Goal: Information Seeking & Learning: Learn about a topic

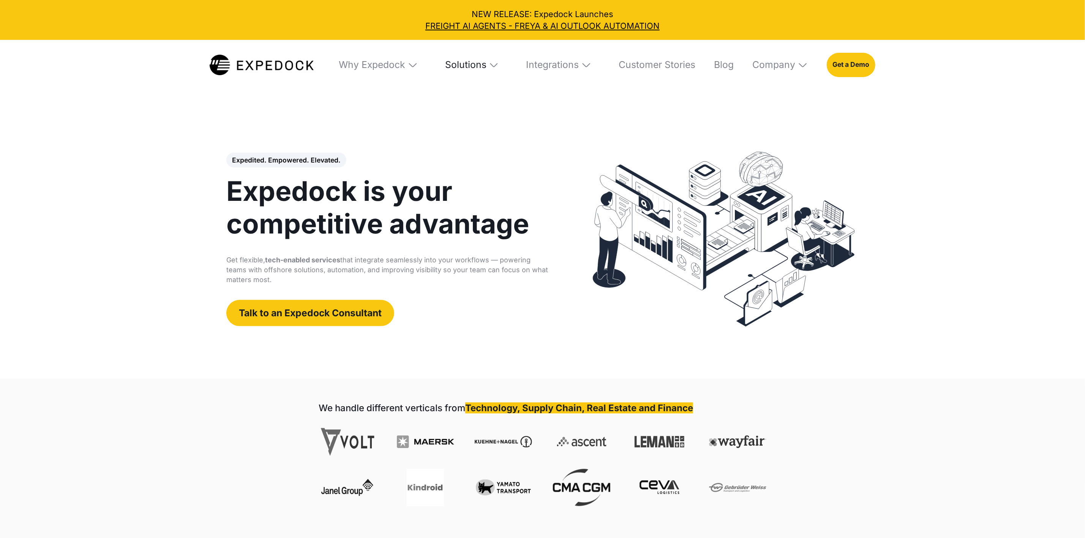
select select
click at [469, 63] on div "Solutions" at bounding box center [465, 65] width 41 height 12
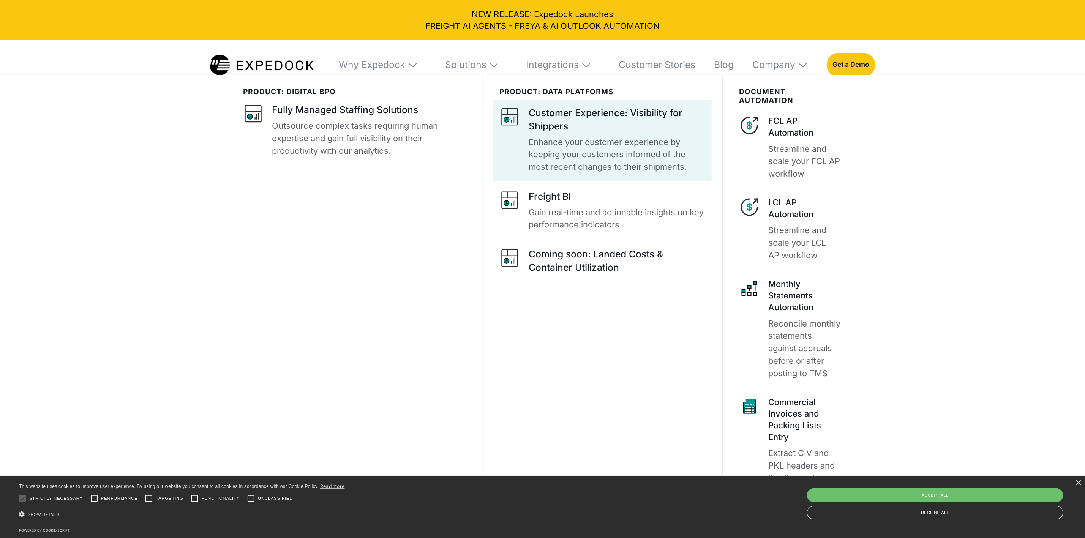
click at [548, 128] on div "Customer Experience: Visibility for Shippers" at bounding box center [616, 119] width 177 height 26
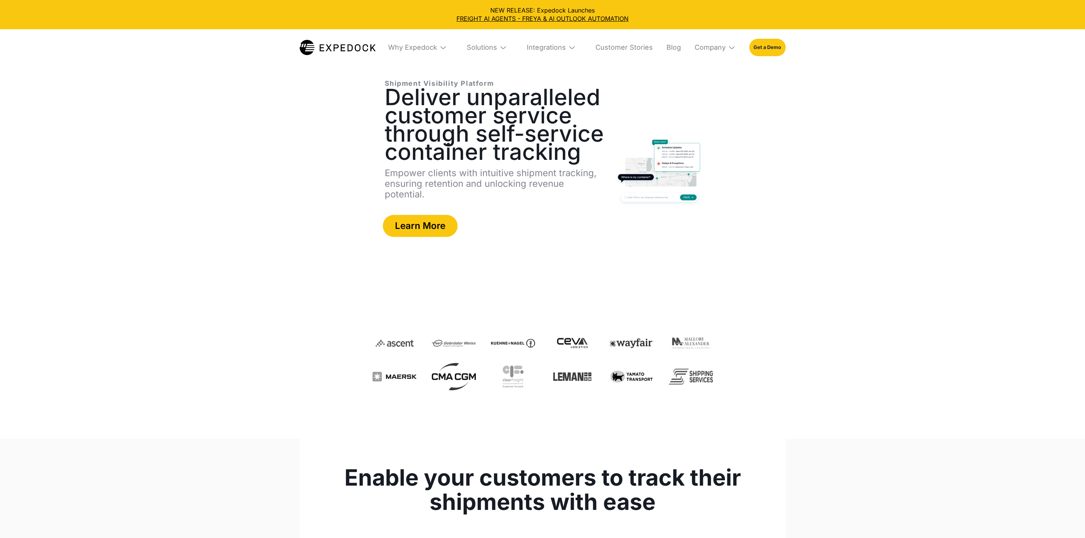
select select
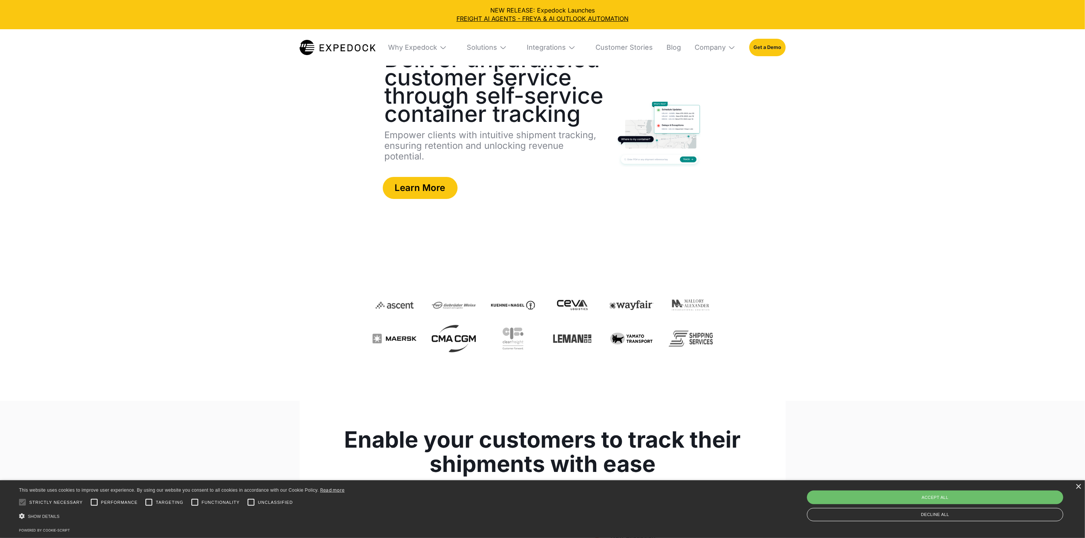
scroll to position [57, 0]
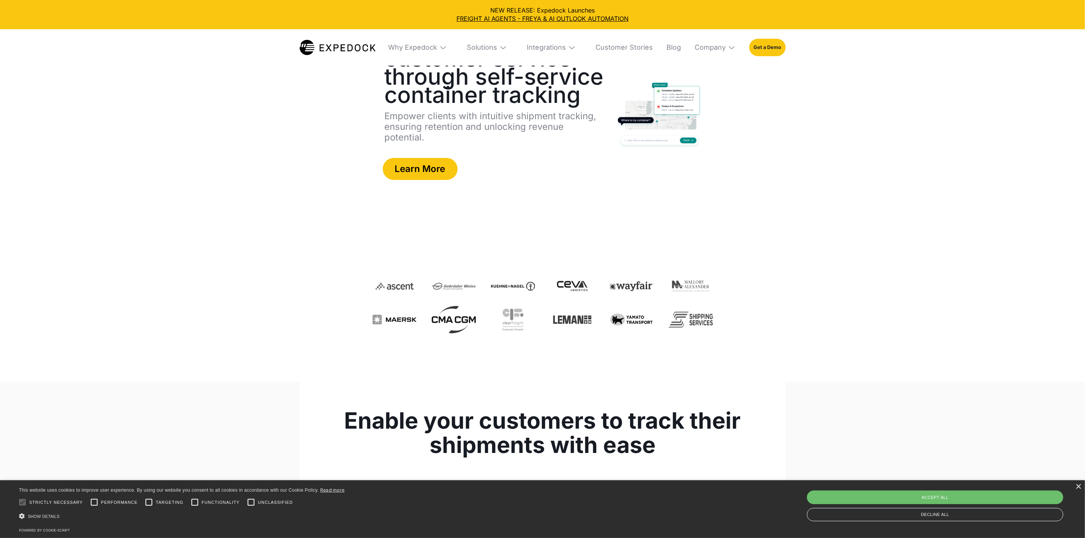
click at [503, 52] on div "Solutions" at bounding box center [486, 47] width 52 height 36
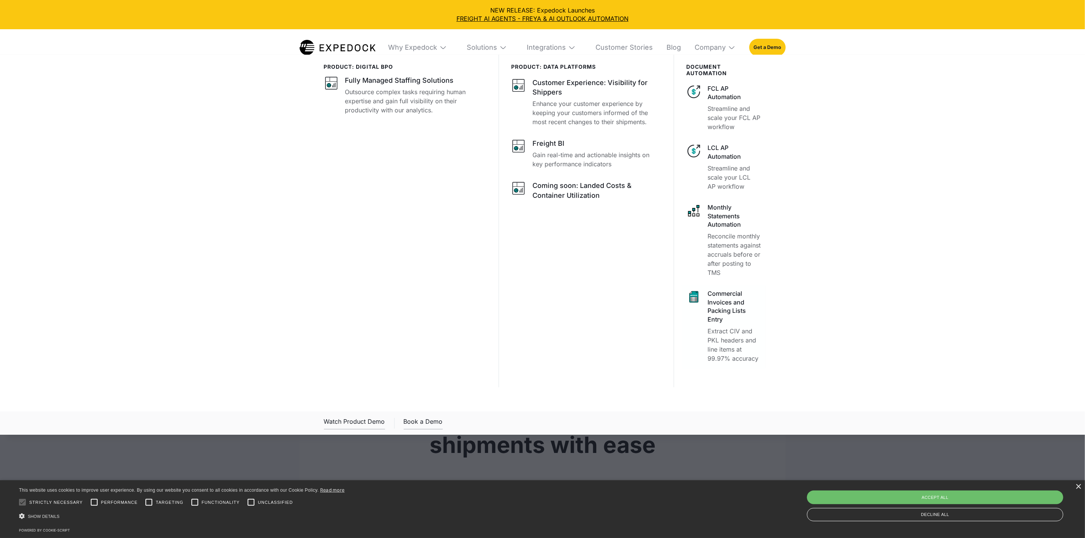
drag, startPoint x: 724, startPoint y: 323, endPoint x: 719, endPoint y: 313, distance: 11.1
click at [724, 323] on div "Commercial Invoices and Packing Lists Entry" at bounding box center [734, 306] width 54 height 34
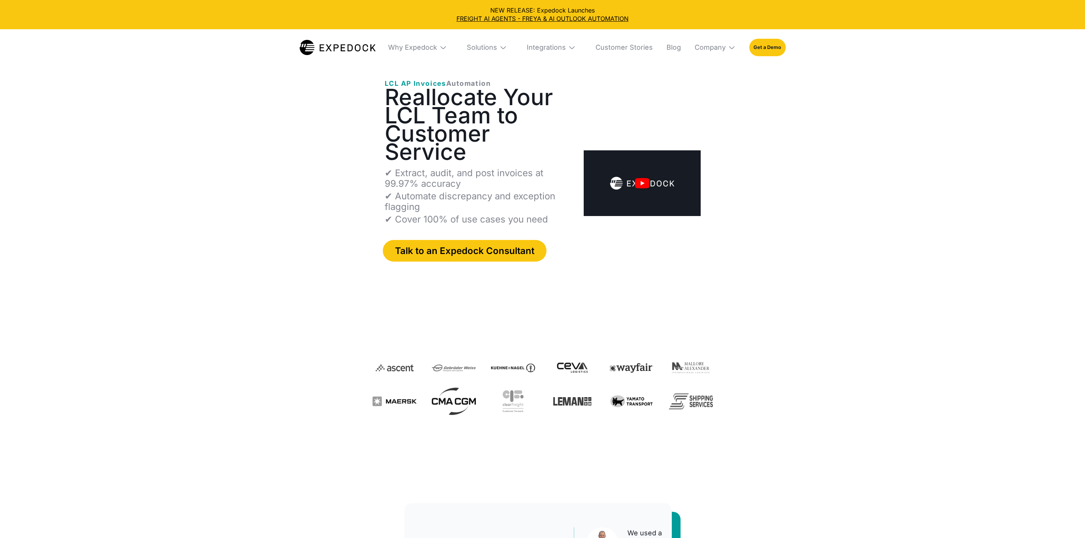
select select
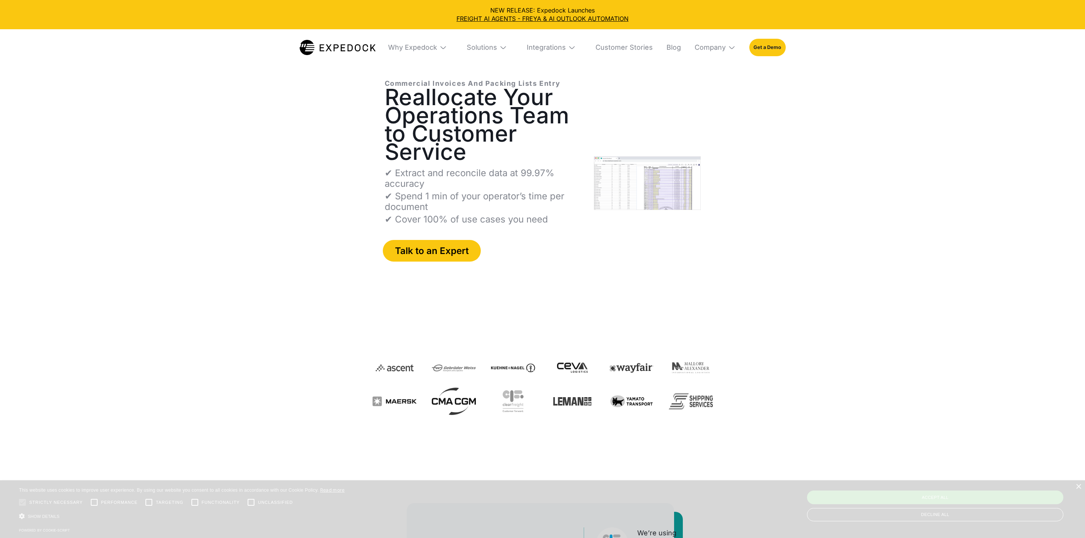
select select
